Goal: Task Accomplishment & Management: Manage account settings

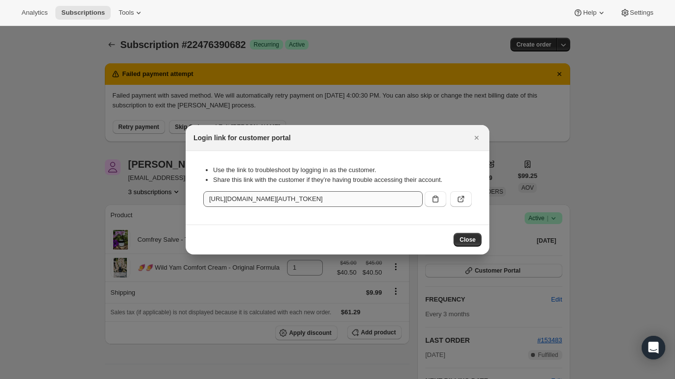
scroll to position [134, 0]
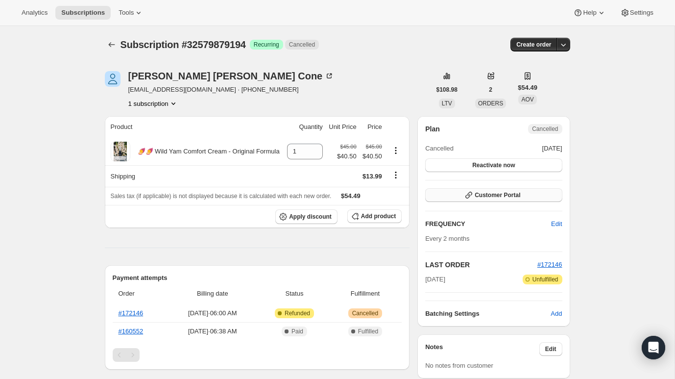
click at [503, 196] on span "Customer Portal" at bounding box center [498, 195] width 46 height 8
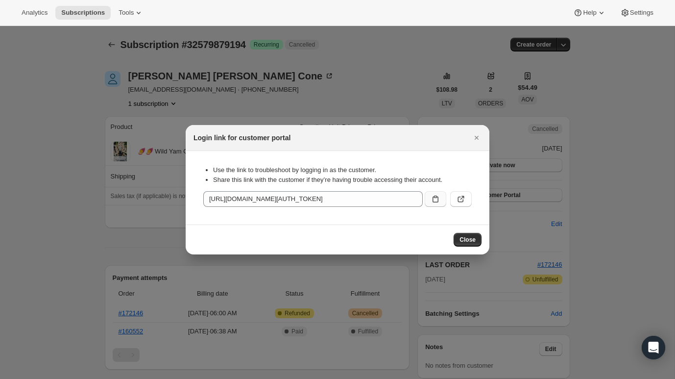
click at [427, 199] on button ":rbq:" at bounding box center [436, 199] width 22 height 16
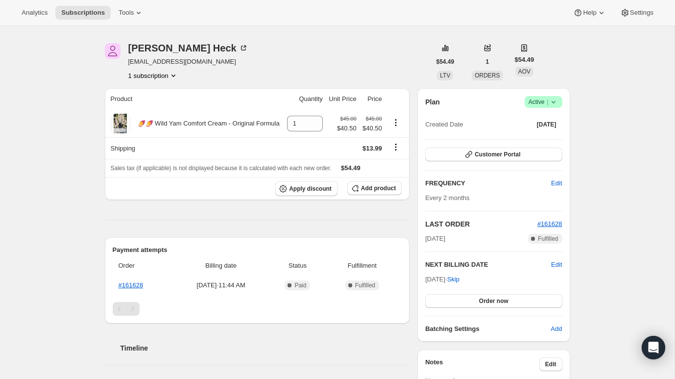
scroll to position [25, 0]
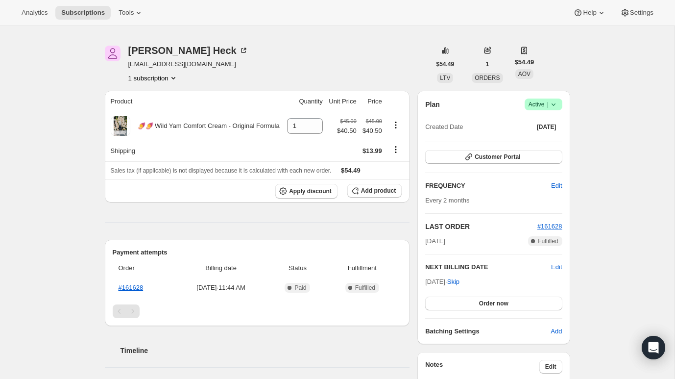
click at [166, 76] on button "1 subscription" at bounding box center [153, 78] width 50 height 10
click at [179, 63] on span "mpheck06@gmail.com" at bounding box center [188, 64] width 120 height 10
drag, startPoint x: 205, startPoint y: 64, endPoint x: 120, endPoint y: 63, distance: 85.2
click at [120, 63] on div "Penny Heck mpheck06@gmail.com 1 subscription" at bounding box center [268, 64] width 326 height 37
click at [210, 60] on div "Penny Heck mpheck06@gmail.com 1 subscription" at bounding box center [268, 64] width 326 height 37
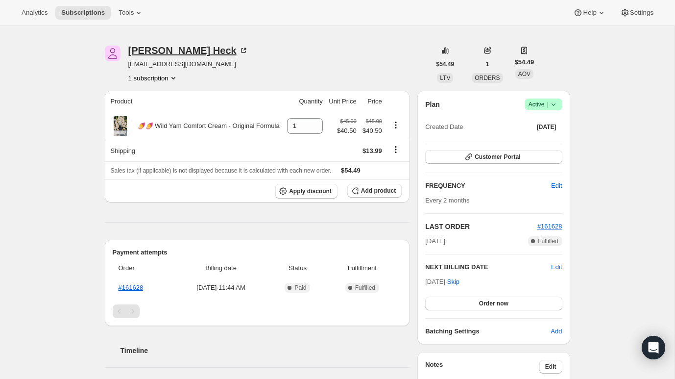
click at [166, 53] on div "Penny Heck" at bounding box center [188, 51] width 120 height 10
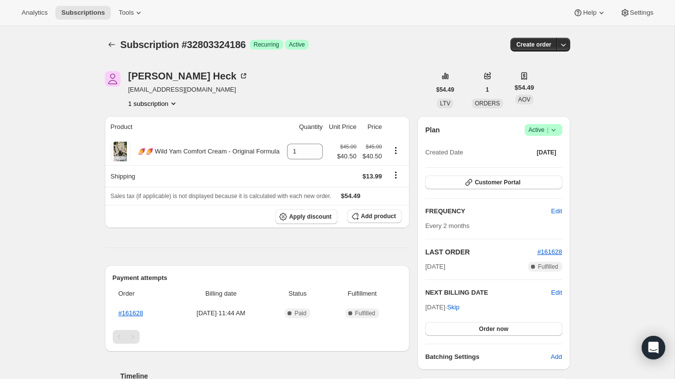
click at [174, 91] on span "[EMAIL_ADDRESS][DOMAIN_NAME]" at bounding box center [188, 90] width 120 height 10
click at [168, 78] on div "[PERSON_NAME]" at bounding box center [188, 76] width 120 height 10
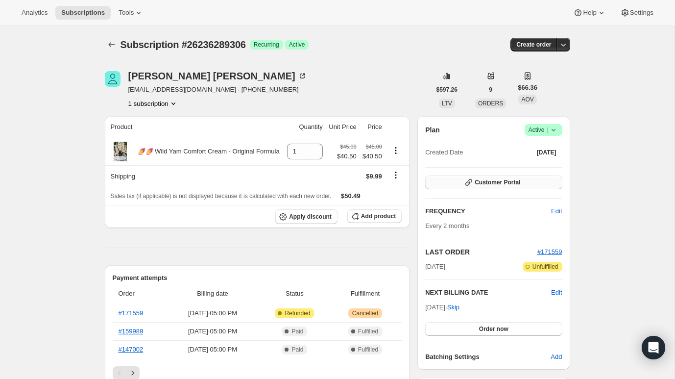
click at [458, 180] on button "Customer Portal" at bounding box center [493, 182] width 137 height 14
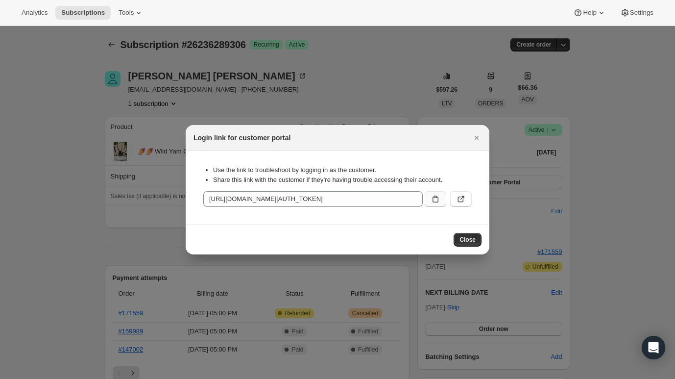
click at [428, 201] on button ":rc0:" at bounding box center [436, 199] width 22 height 16
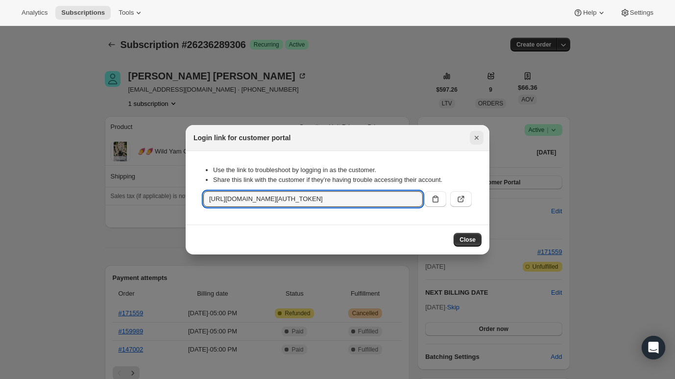
click at [473, 138] on icon "Close" at bounding box center [477, 138] width 10 height 10
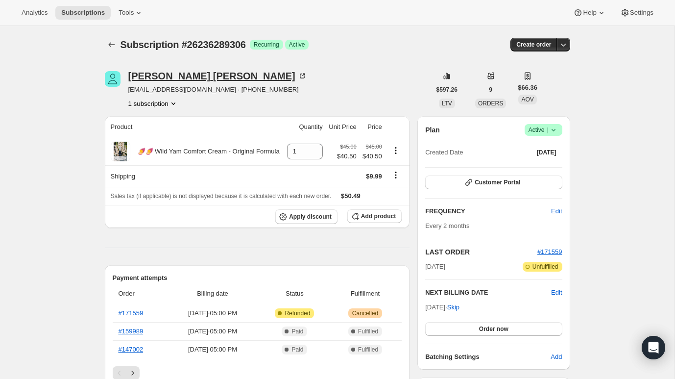
click at [139, 80] on div "[PERSON_NAME]" at bounding box center [217, 76] width 179 height 10
